Goal: Information Seeking & Learning: Check status

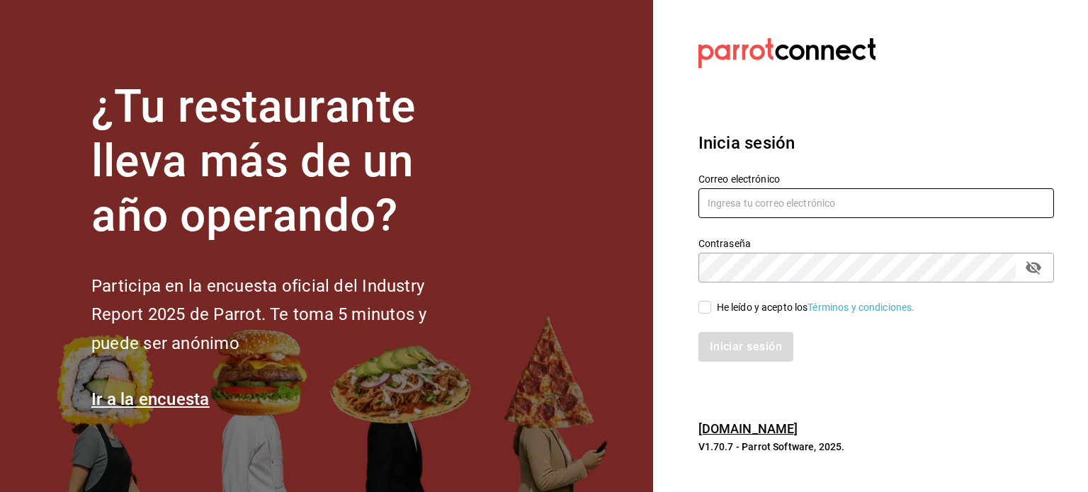
type input "[EMAIL_ADDRESS][DOMAIN_NAME]"
click at [700, 309] on input "He leído y acepto los Términos y condiciones." at bounding box center [704, 307] width 13 height 13
checkbox input "true"
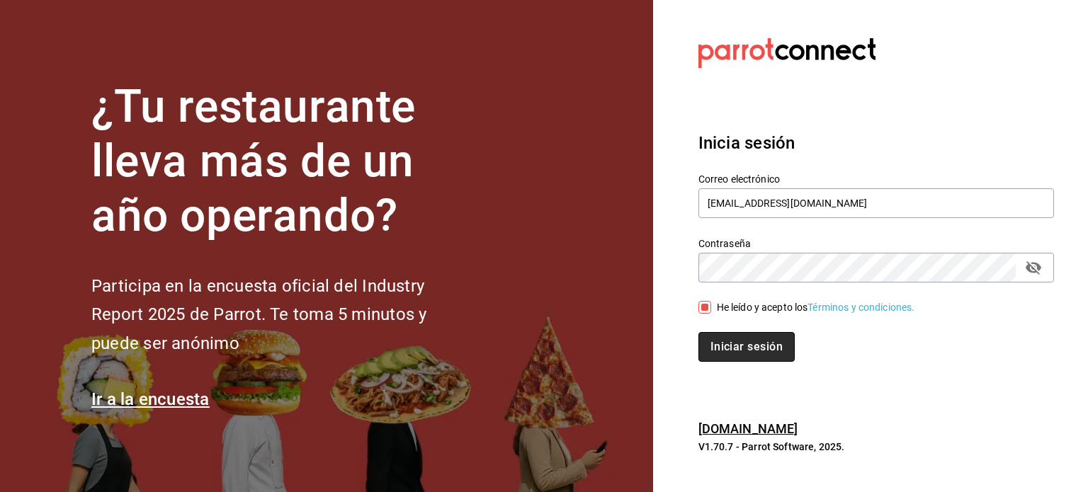
click at [736, 347] on button "Iniciar sesión" at bounding box center [746, 347] width 96 height 30
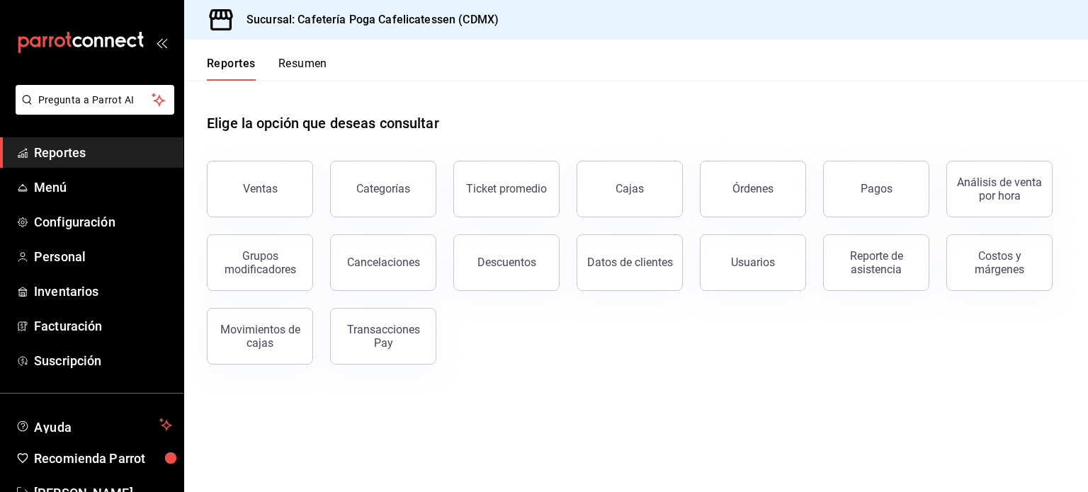
click at [736, 347] on div "Ventas Categorías Ticket promedio Cajas Órdenes Pagos Análisis de venta por hor…" at bounding box center [627, 254] width 875 height 221
click at [255, 191] on div "Ventas" at bounding box center [260, 188] width 35 height 13
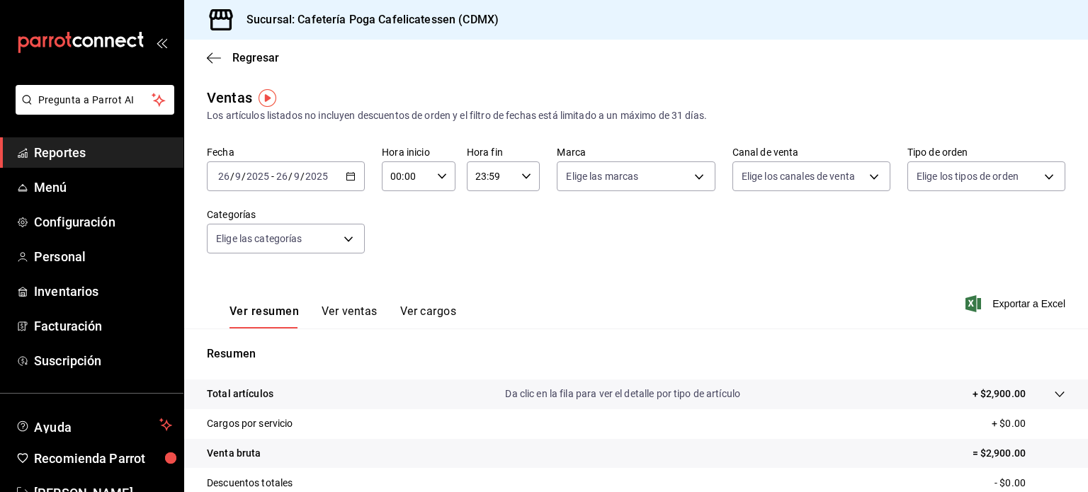
click at [341, 175] on div "[DATE] [DATE] - [DATE] [DATE]" at bounding box center [286, 176] width 158 height 30
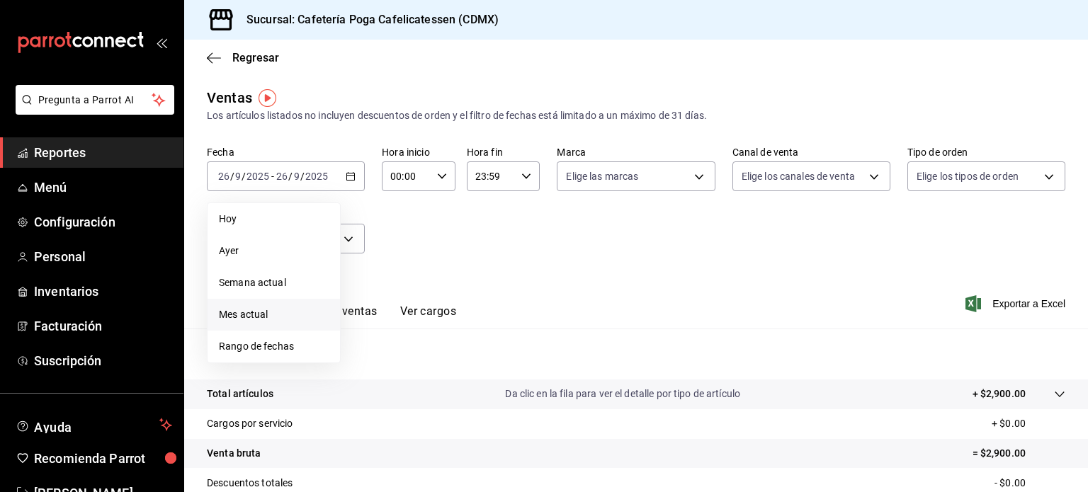
click at [265, 319] on span "Mes actual" at bounding box center [274, 314] width 110 height 15
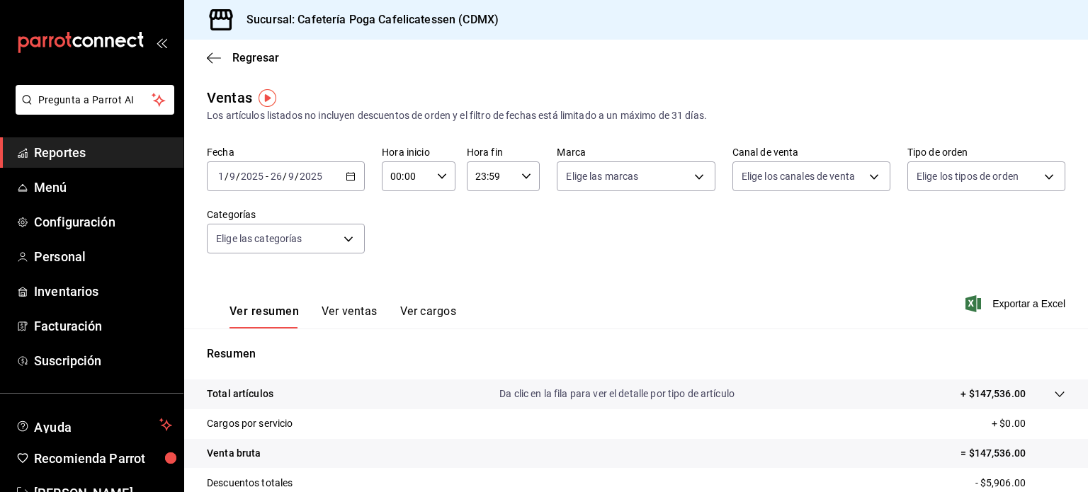
click at [358, 311] on button "Ver ventas" at bounding box center [349, 316] width 56 height 24
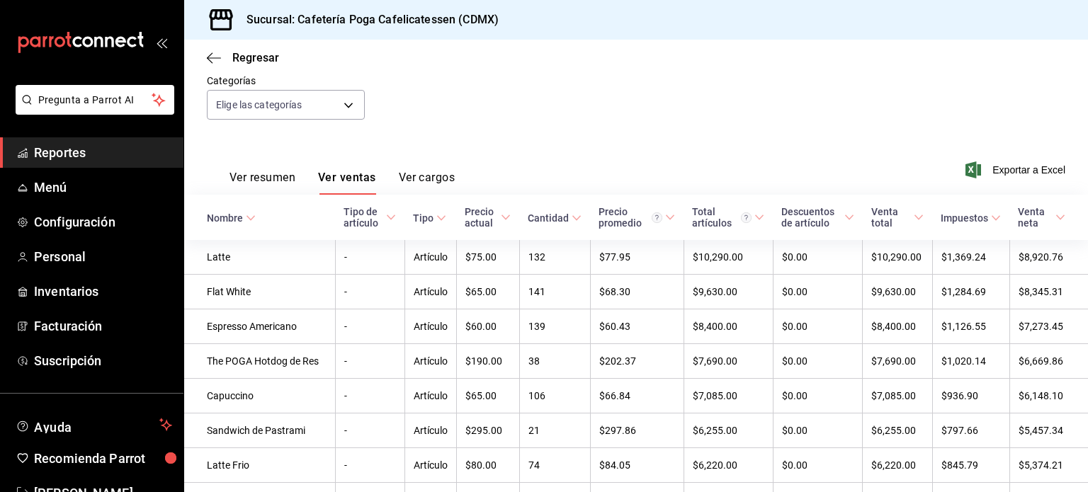
scroll to position [129, 0]
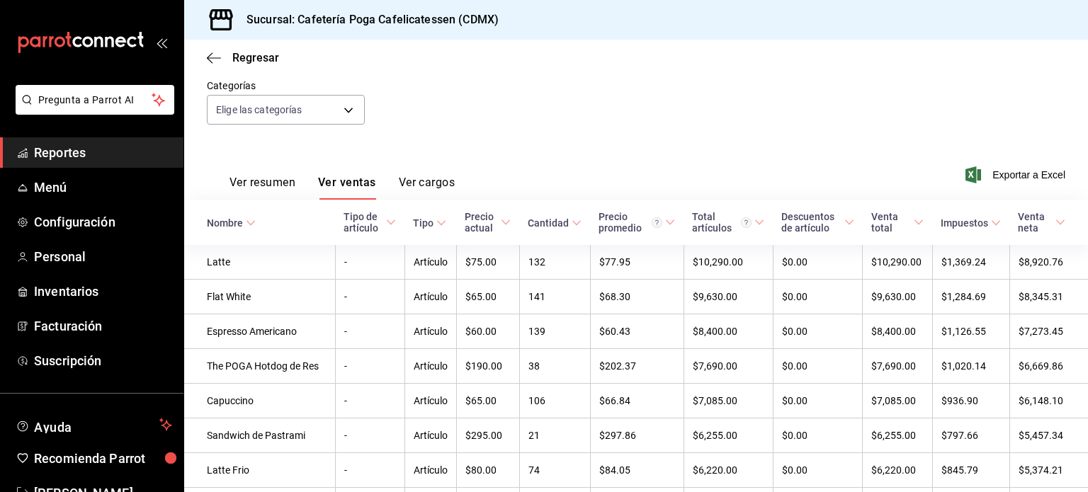
click at [246, 223] on icon at bounding box center [251, 223] width 10 height 10
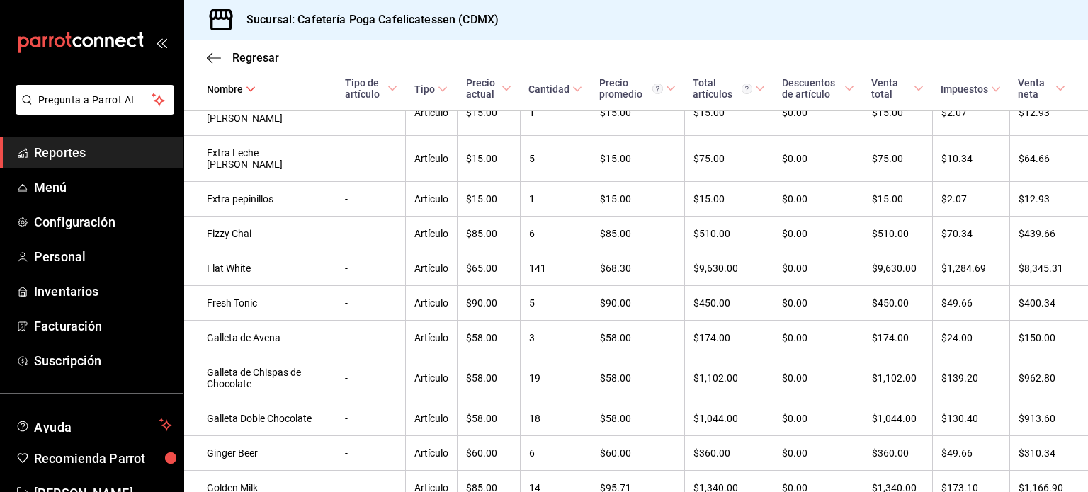
scroll to position [1962, 0]
